Goal: Find specific fact: Find specific fact

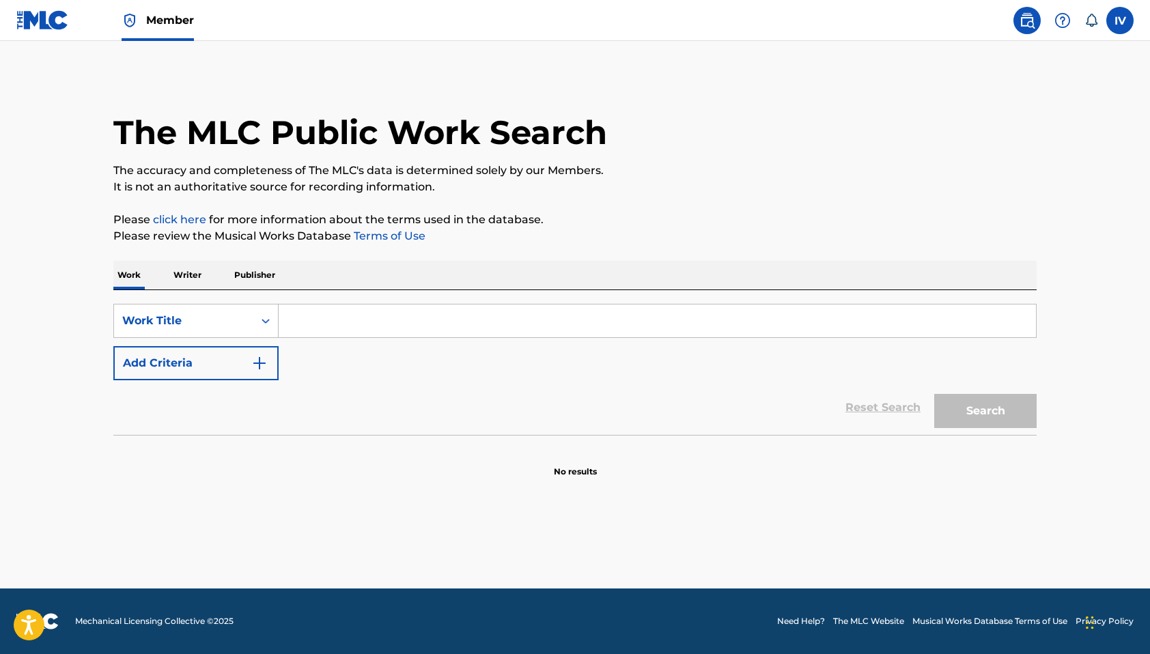
click at [43, 12] on img at bounding box center [42, 20] width 53 height 20
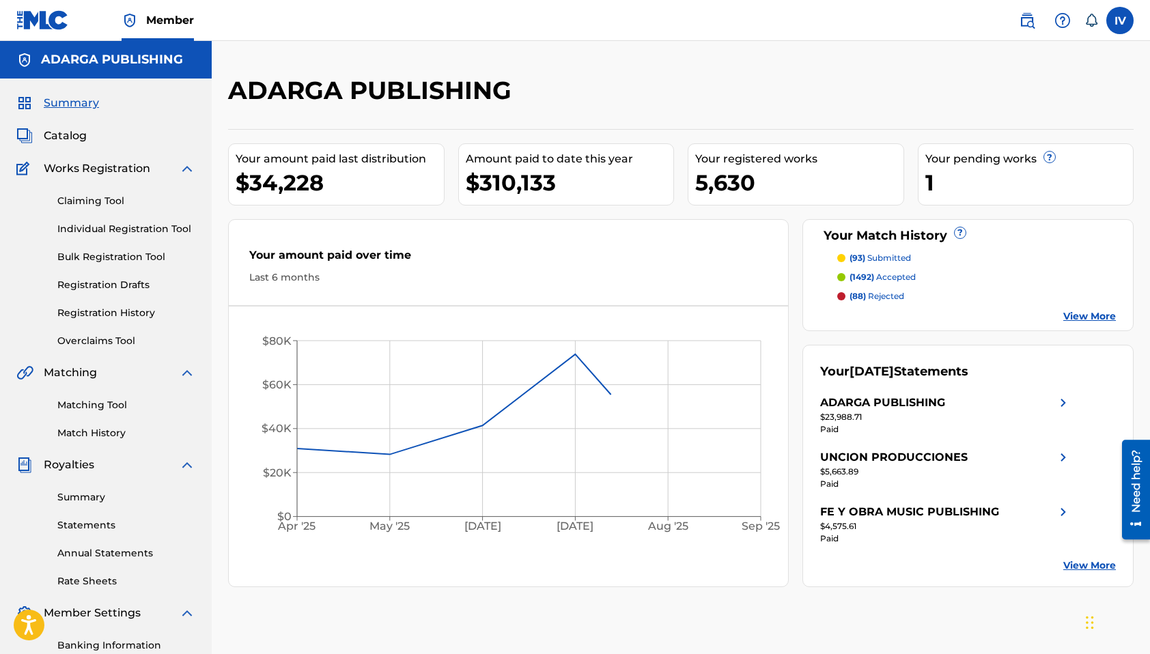
click at [102, 402] on link "Matching Tool" at bounding box center [126, 405] width 138 height 14
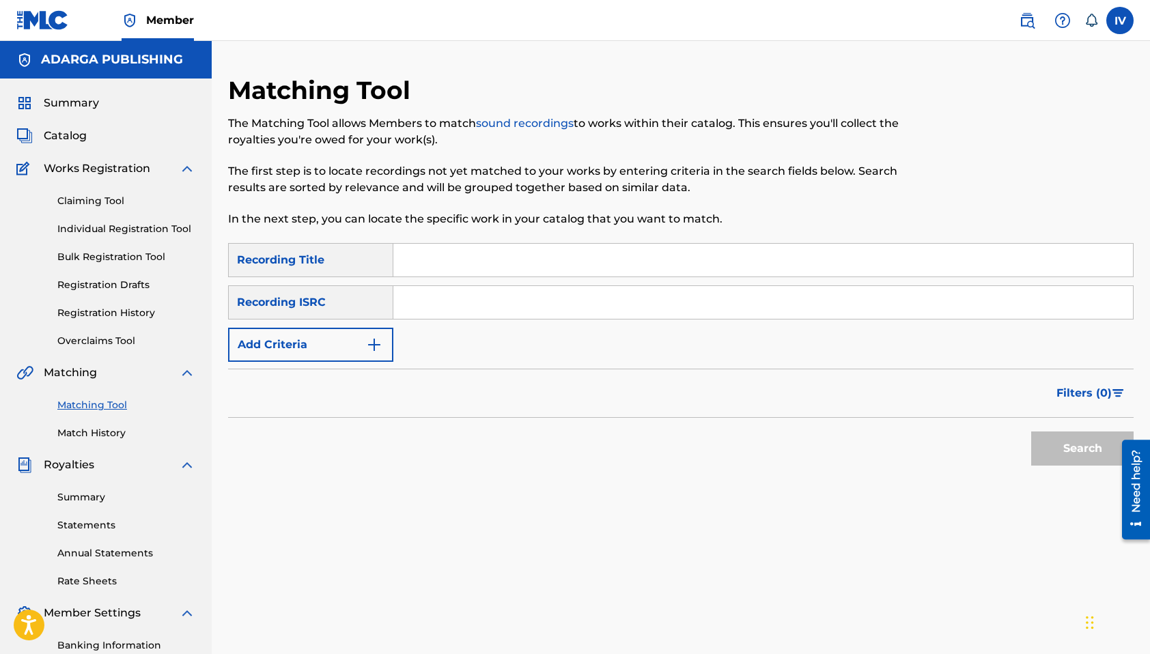
click at [438, 303] on input "Search Form" at bounding box center [763, 302] width 740 height 33
paste input "ushm80825875"
click at [1031, 432] on button "Search" at bounding box center [1082, 449] width 102 height 34
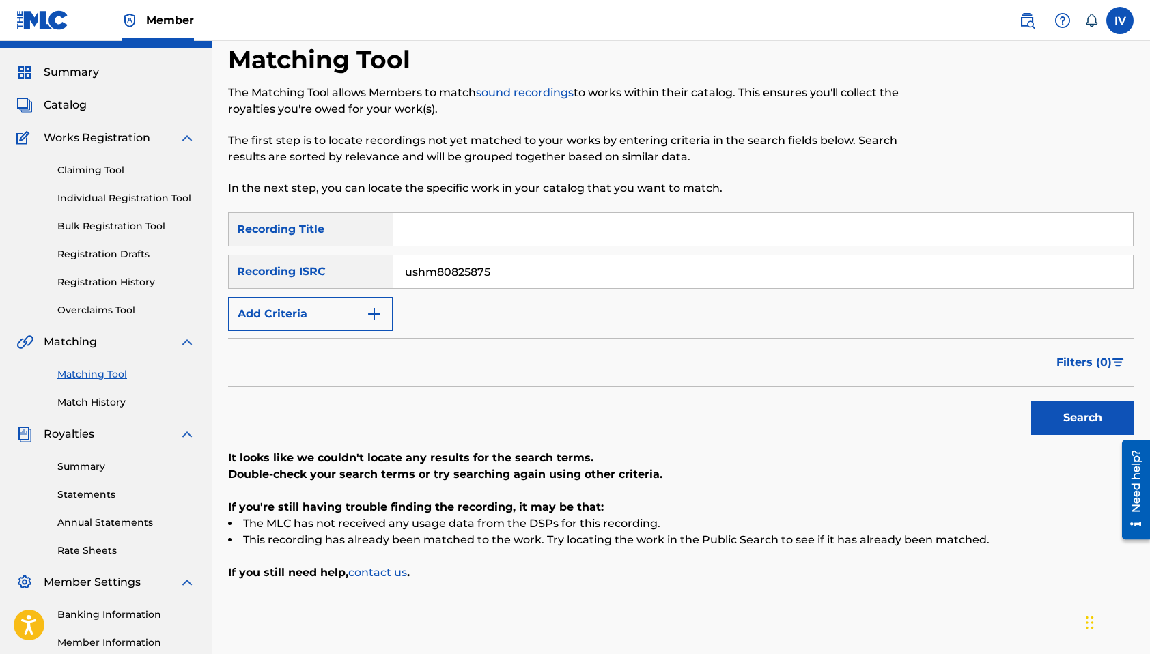
scroll to position [45, 0]
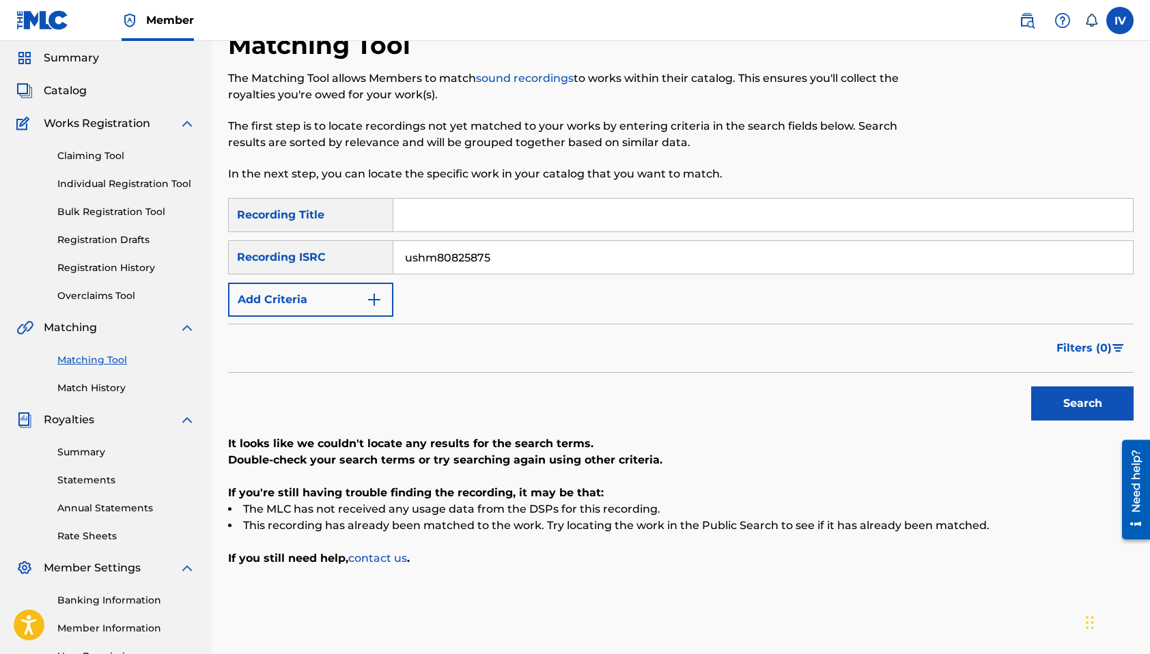
paste input "USHM"
click at [1031, 387] on button "Search" at bounding box center [1082, 404] width 102 height 34
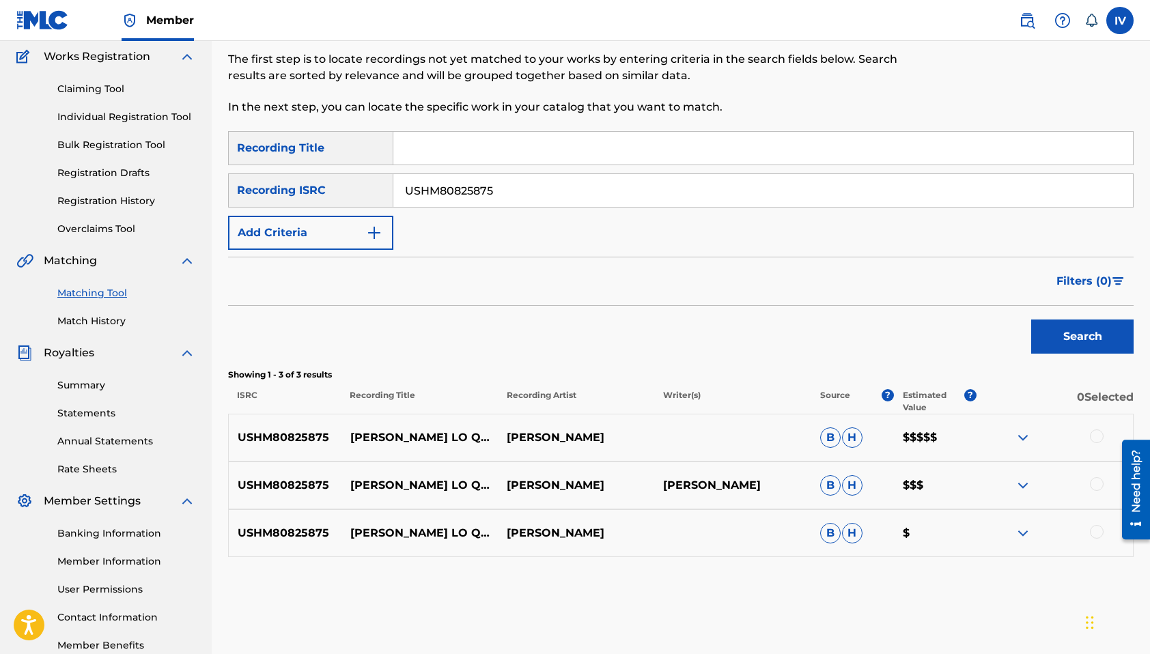
scroll to position [193, 0]
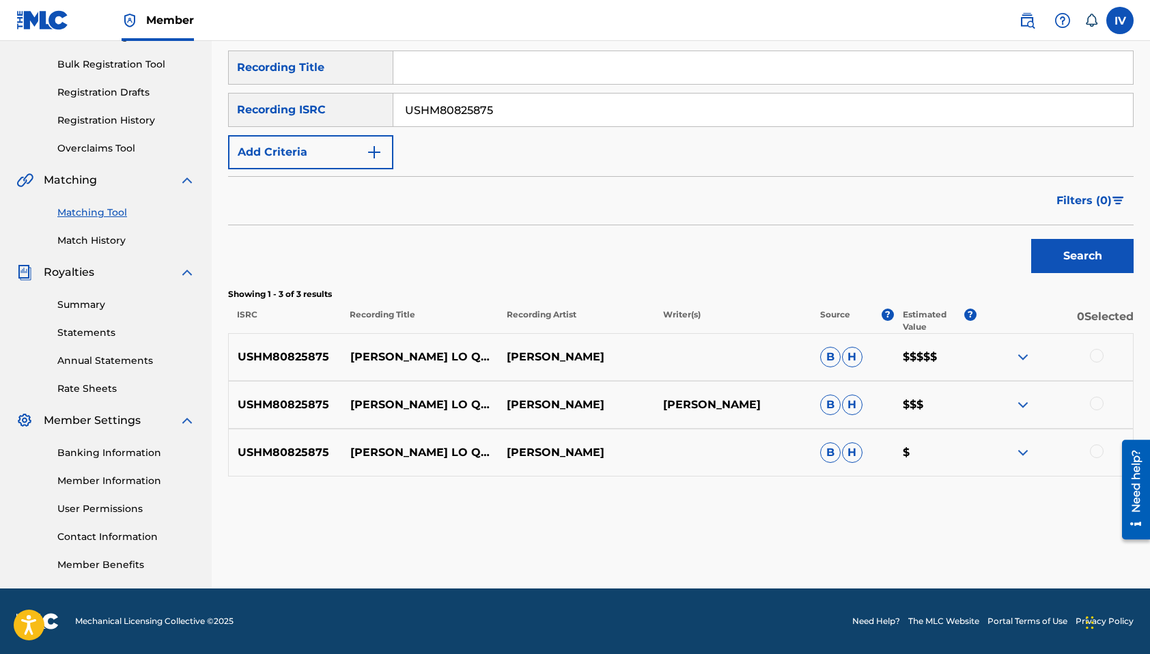
paste input "ushm21726059"
click at [1031, 239] on button "Search" at bounding box center [1082, 256] width 102 height 34
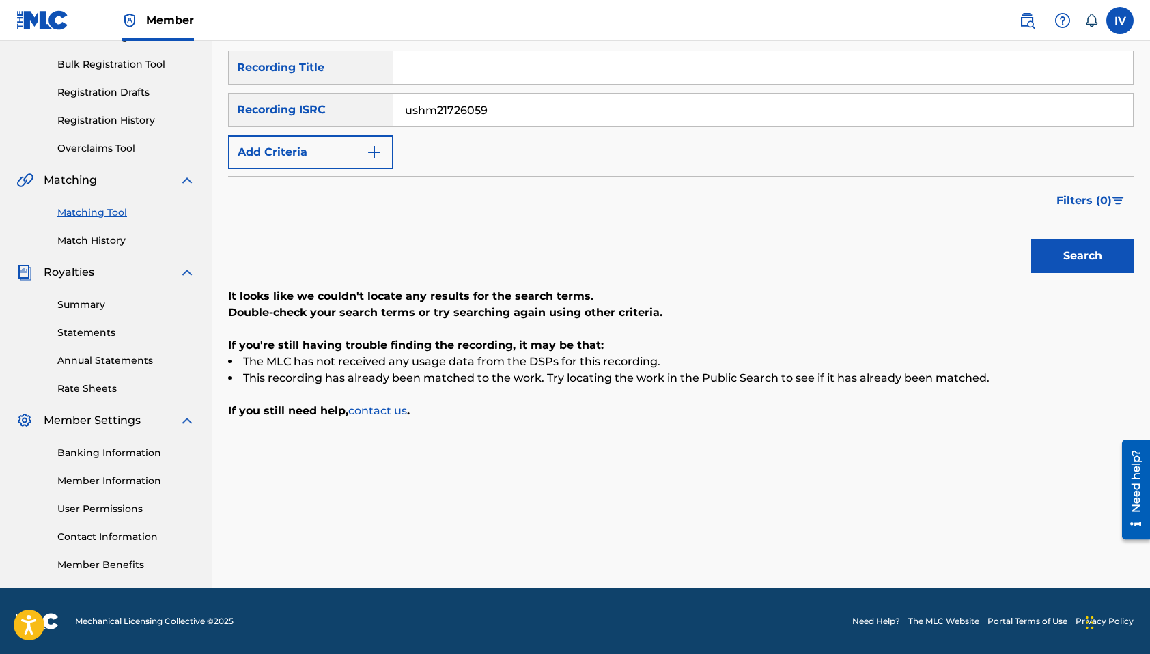
paste input "USHM"
type input "USHM21726059"
click at [1031, 239] on button "Search" at bounding box center [1082, 256] width 102 height 34
